Goal: Task Accomplishment & Management: Use online tool/utility

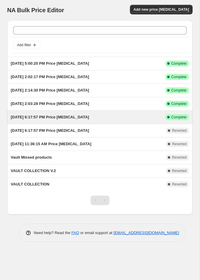
click at [107, 117] on div "[DATE] 6:17:57 PM Price [MEDICAL_DATA]" at bounding box center [88, 117] width 155 height 6
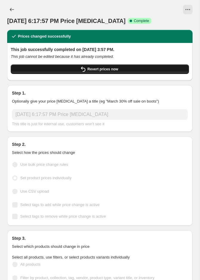
click at [94, 70] on span "Revert prices now" at bounding box center [102, 69] width 31 height 5
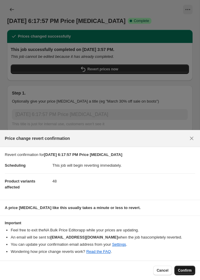
click at [178, 274] on button "Confirm" at bounding box center [184, 270] width 21 height 10
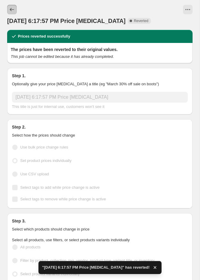
click at [15, 11] on button "Price change jobs" at bounding box center [12, 10] width 10 height 10
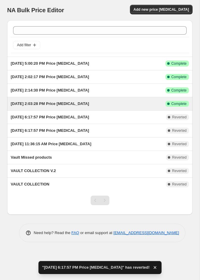
click at [86, 98] on div "[DATE] 2:03:28 PM Price [MEDICAL_DATA] This job ran on [DATE]. Success Complete…" at bounding box center [99, 103] width 185 height 13
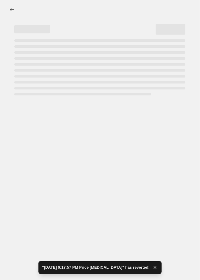
select select "collection"
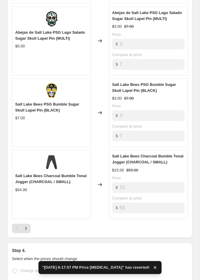
scroll to position [604, 0]
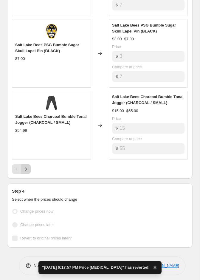
click at [24, 167] on icon "Next" at bounding box center [26, 169] width 6 height 6
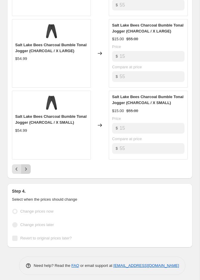
click at [23, 166] on icon "Next" at bounding box center [26, 169] width 6 height 6
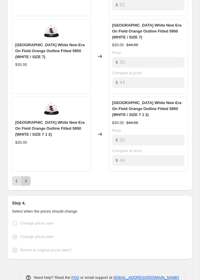
click at [29, 177] on button "Next" at bounding box center [26, 181] width 10 height 10
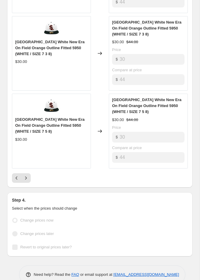
scroll to position [634, 0]
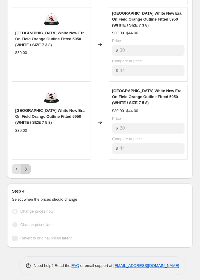
click at [26, 169] on button "Next" at bounding box center [26, 169] width 10 height 10
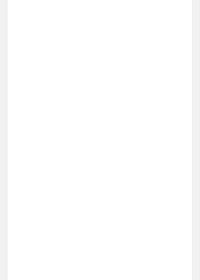
scroll to position [539, 0]
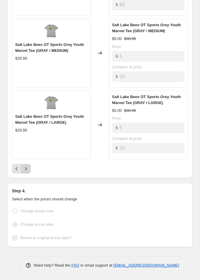
click at [26, 169] on button "Next" at bounding box center [26, 169] width 10 height 10
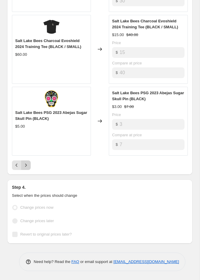
scroll to position [461, 0]
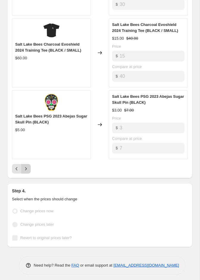
click at [26, 169] on div "Pagination" at bounding box center [26, 169] width 10 height 10
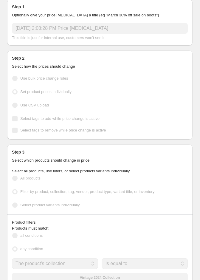
scroll to position [0, 0]
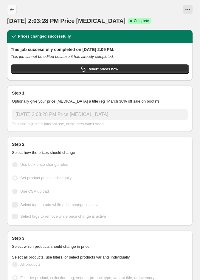
click at [12, 5] on button "Price change jobs" at bounding box center [12, 10] width 10 height 10
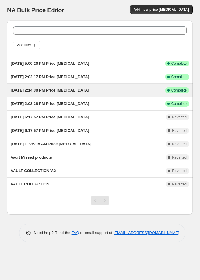
click at [95, 92] on div "[DATE] 2:14:30 PM Price [MEDICAL_DATA]" at bounding box center [88, 90] width 155 height 6
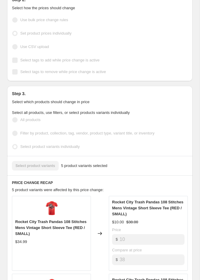
scroll to position [147, 0]
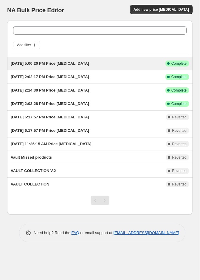
click at [83, 65] on span "[DATE] 5:00:20 PM Price [MEDICAL_DATA]" at bounding box center [50, 63] width 78 height 4
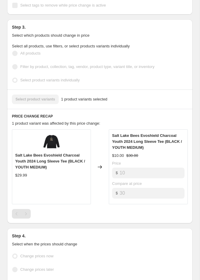
scroll to position [198, 0]
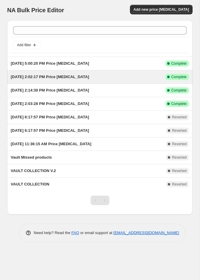
click at [73, 82] on div "[DATE] 2:02:17 PM Price [MEDICAL_DATA] This job ran on [DATE]. Success Complete…" at bounding box center [99, 76] width 185 height 13
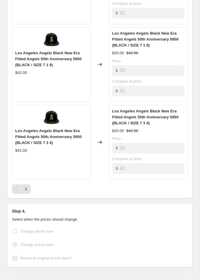
scroll to position [567, 0]
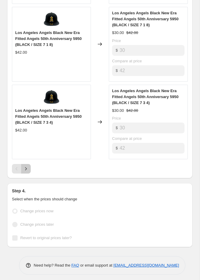
click at [28, 166] on icon "Next" at bounding box center [26, 169] width 6 height 6
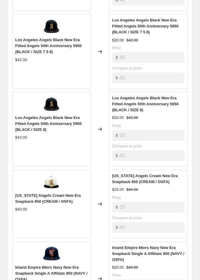
scroll to position [561, 0]
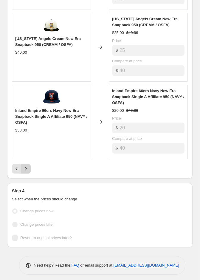
click at [24, 166] on icon "Next" at bounding box center [26, 169] width 6 height 6
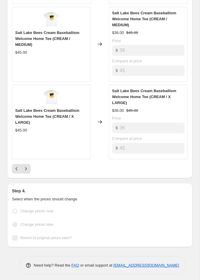
scroll to position [546, 0]
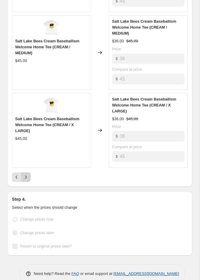
click at [28, 174] on icon "Next" at bounding box center [26, 177] width 6 height 6
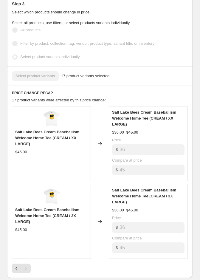
scroll to position [334, 0]
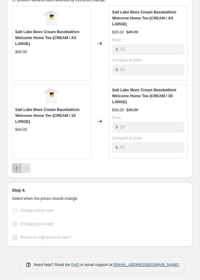
click at [18, 166] on icon "Previous" at bounding box center [17, 168] width 6 height 6
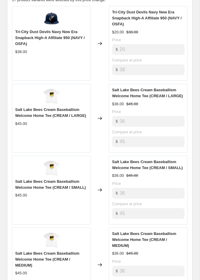
scroll to position [555, 0]
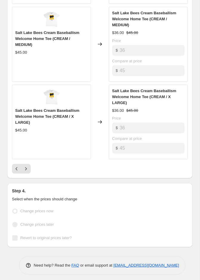
click at [17, 169] on button "Previous" at bounding box center [17, 169] width 10 height 10
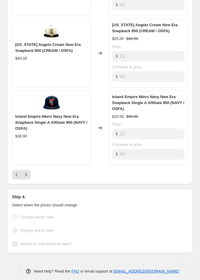
scroll to position [560, 0]
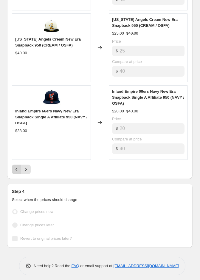
click at [18, 166] on icon "Previous" at bounding box center [17, 169] width 6 height 6
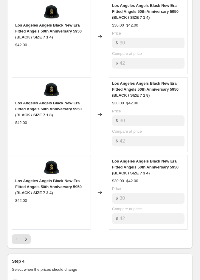
scroll to position [567, 0]
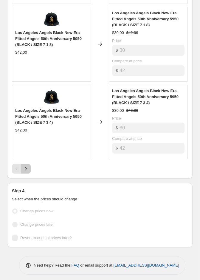
click at [25, 167] on icon "Next" at bounding box center [26, 169] width 6 height 6
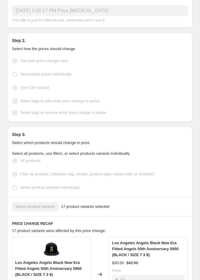
scroll to position [0, 0]
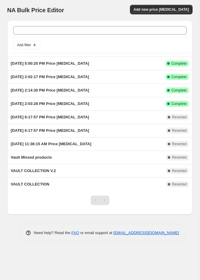
click at [156, 2] on div "NA Bulk Price Editor. This page is ready NA Bulk Price Editor Add new price [ME…" at bounding box center [99, 10] width 185 height 20
click at [151, 7] on span "Add new price [MEDICAL_DATA]" at bounding box center [160, 9] width 55 height 5
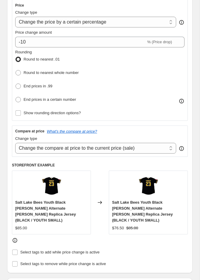
scroll to position [139, 0]
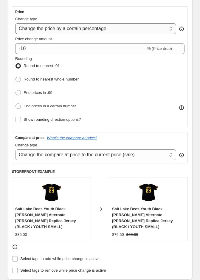
click at [82, 30] on select "Change the price to a certain amount Change the price by a certain amount Chang…" at bounding box center [95, 28] width 161 height 11
select select "to"
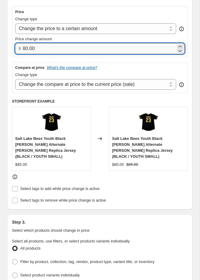
click at [52, 47] on input "80.00" at bounding box center [99, 48] width 153 height 11
type input "22.00"
click at [84, 68] on icon "What's the compare at price?" at bounding box center [72, 67] width 50 height 4
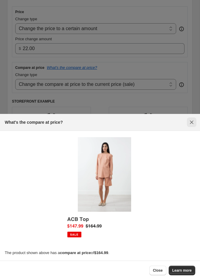
click at [192, 121] on icon "Close" at bounding box center [192, 122] width 4 height 4
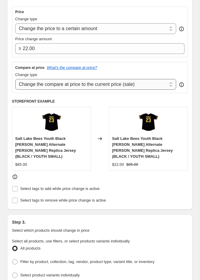
click at [138, 82] on select "Change the compare at price to the current price (sale) Change the compare at p…" at bounding box center [95, 84] width 161 height 11
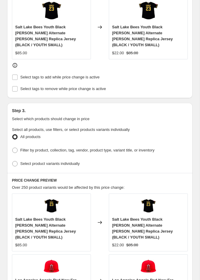
scroll to position [259, 0]
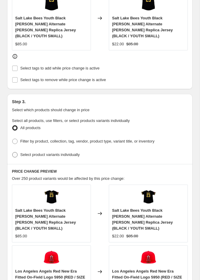
click at [61, 152] on span "Select product variants individually" at bounding box center [49, 155] width 59 height 6
click at [13, 152] on input "Select product variants individually" at bounding box center [12, 152] width 0 height 0
radio input "true"
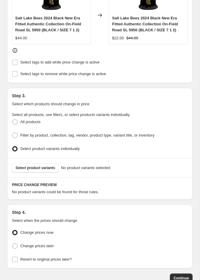
scroll to position [288, 0]
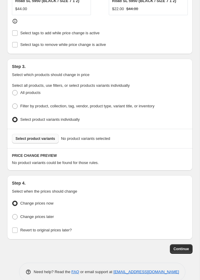
click at [52, 139] on button "Select product variants" at bounding box center [35, 139] width 47 height 10
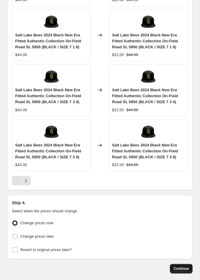
scroll to position [583, 0]
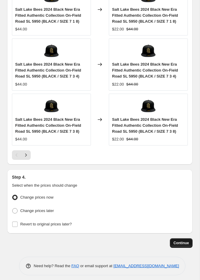
click at [177, 240] on span "Continue" at bounding box center [180, 242] width 15 height 5
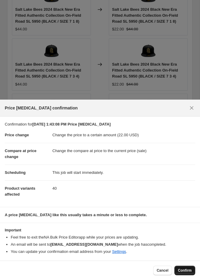
click at [190, 271] on span "Confirm" at bounding box center [185, 270] width 14 height 5
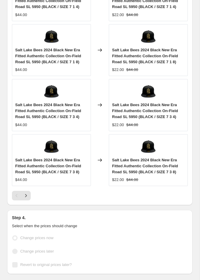
scroll to position [599, 0]
